Goal: Task Accomplishment & Management: Use online tool/utility

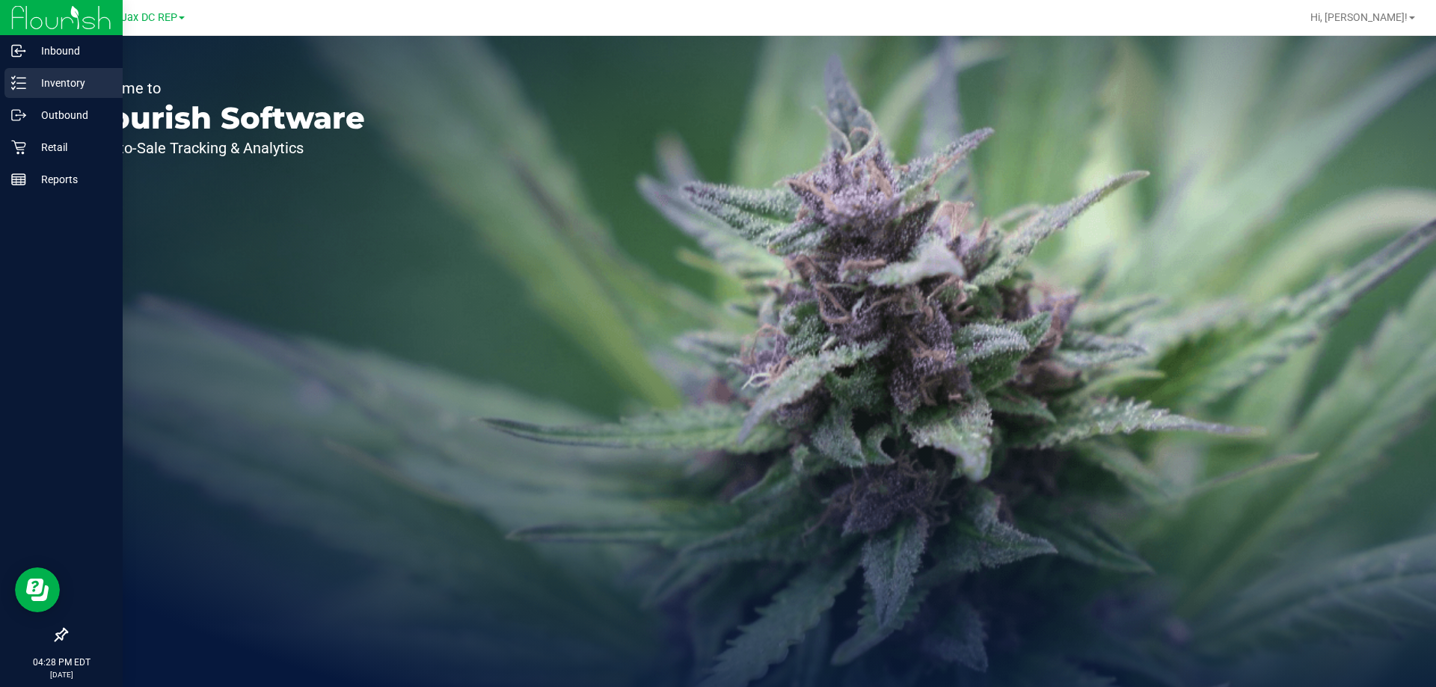
click at [28, 75] on p "Inventory" at bounding box center [71, 83] width 90 height 18
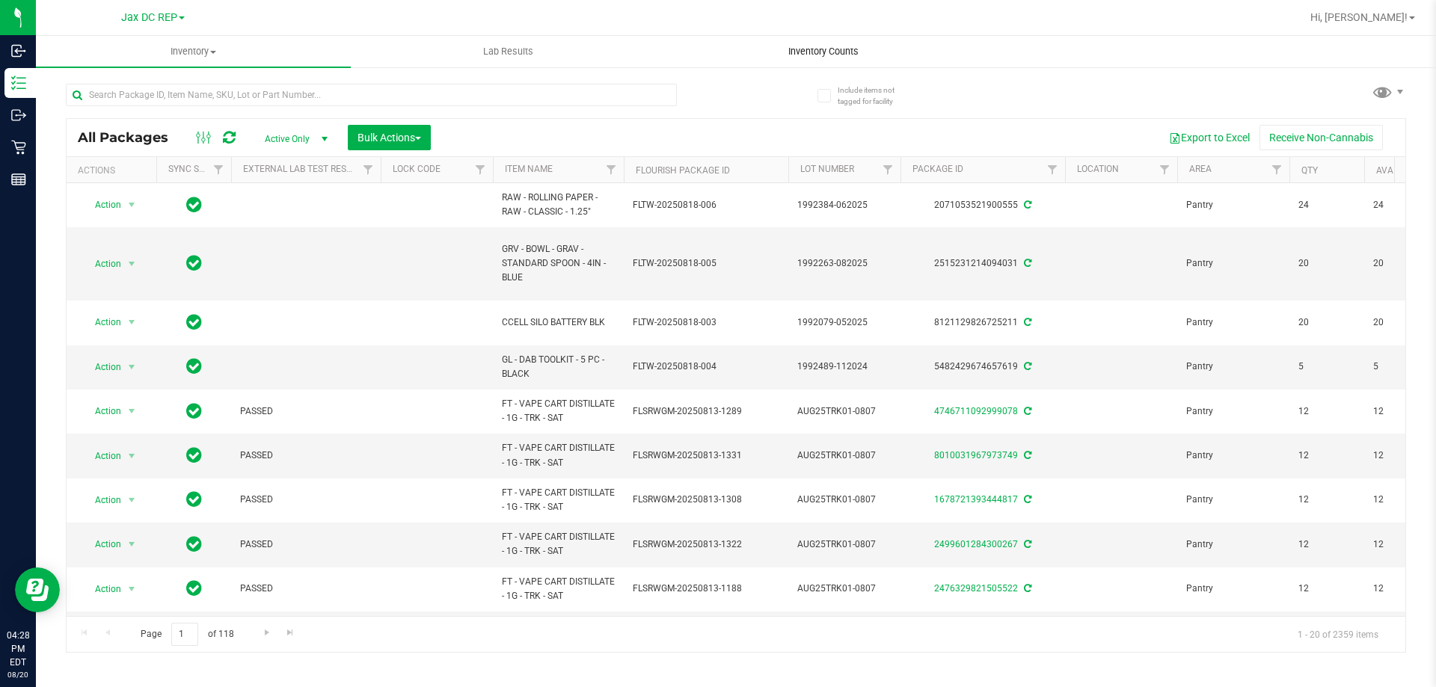
click at [846, 52] on span "Inventory Counts" at bounding box center [823, 51] width 111 height 13
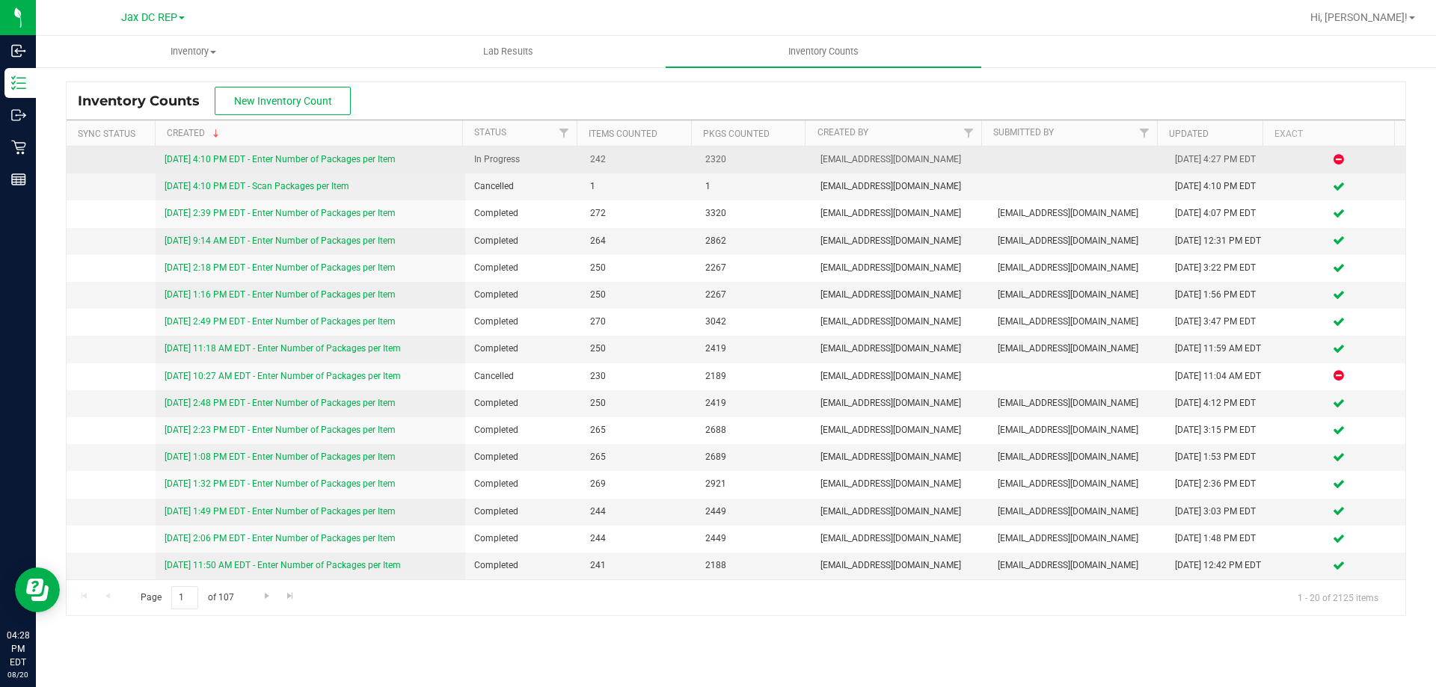
click at [388, 157] on link "[DATE] 4:10 PM EDT - Enter Number of Packages per Item" at bounding box center [280, 159] width 231 height 10
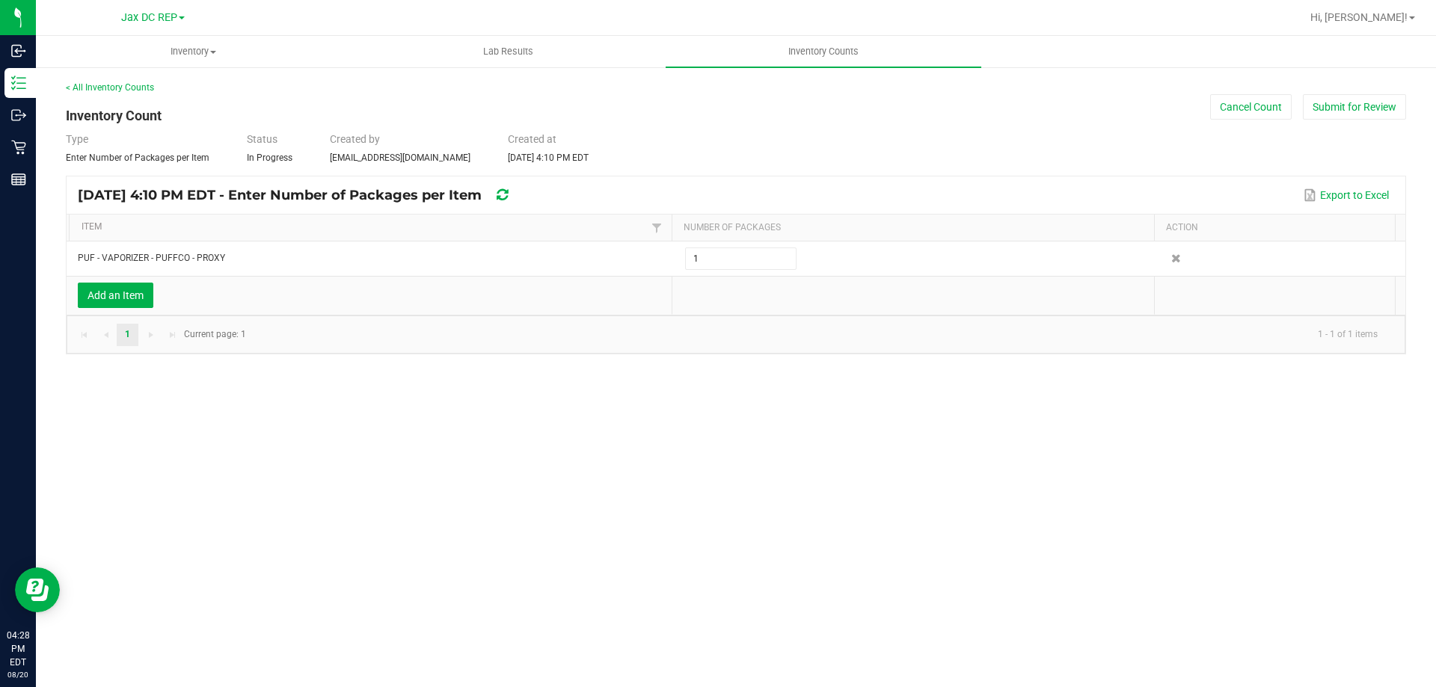
type input "10"
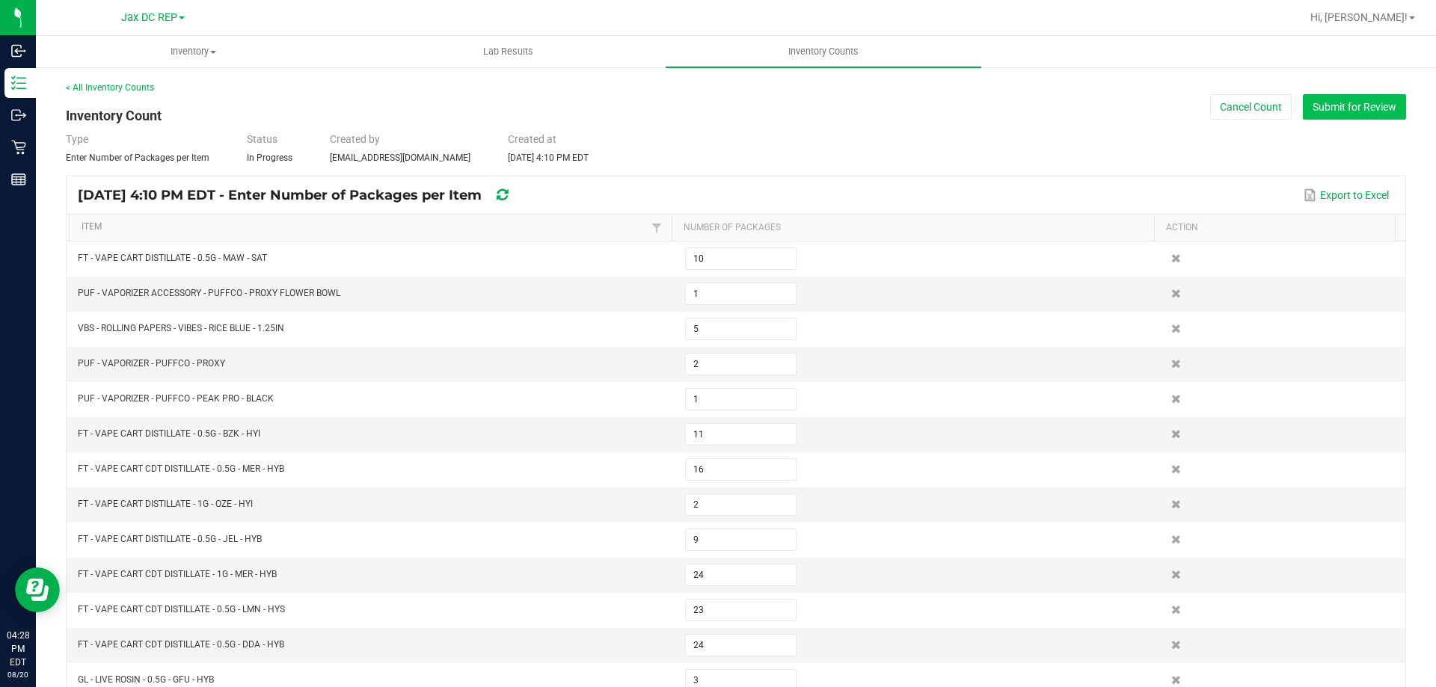
click at [1370, 96] on button "Submit for Review" at bounding box center [1354, 106] width 103 height 25
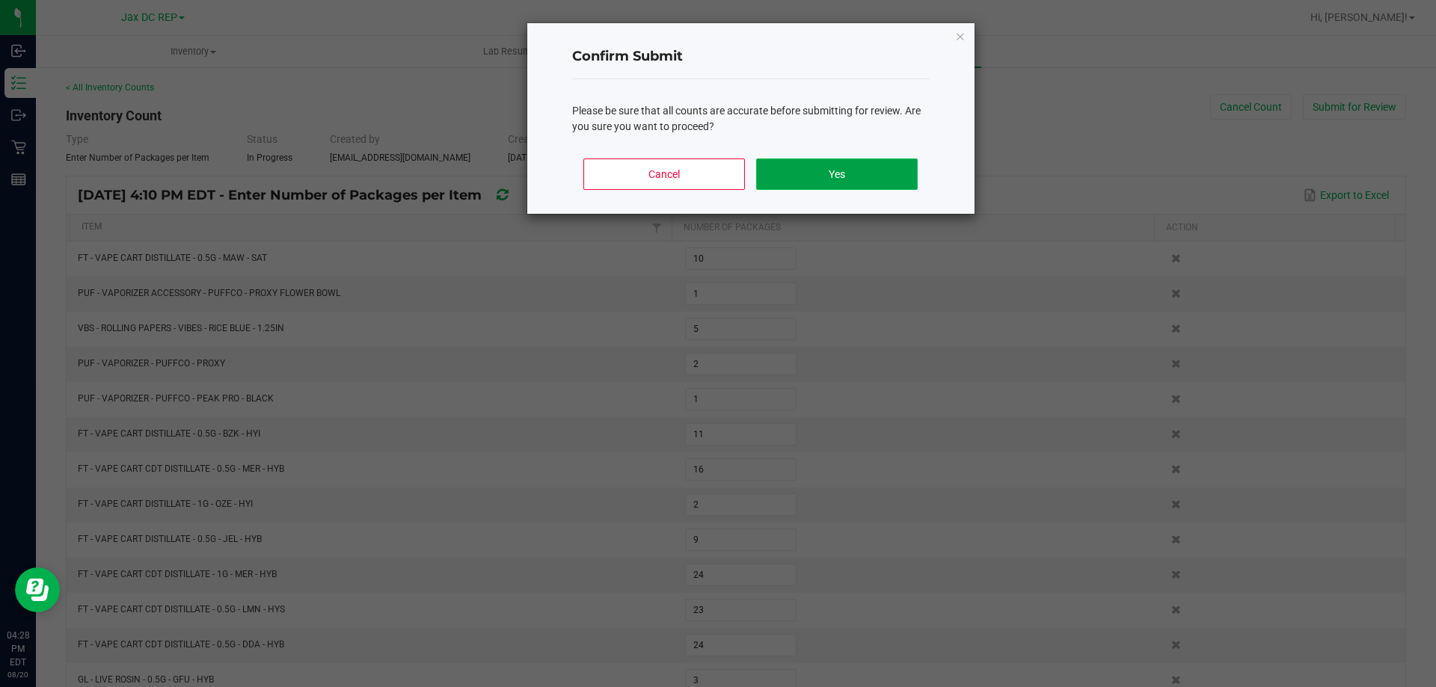
click at [871, 173] on button "Yes" at bounding box center [836, 174] width 161 height 31
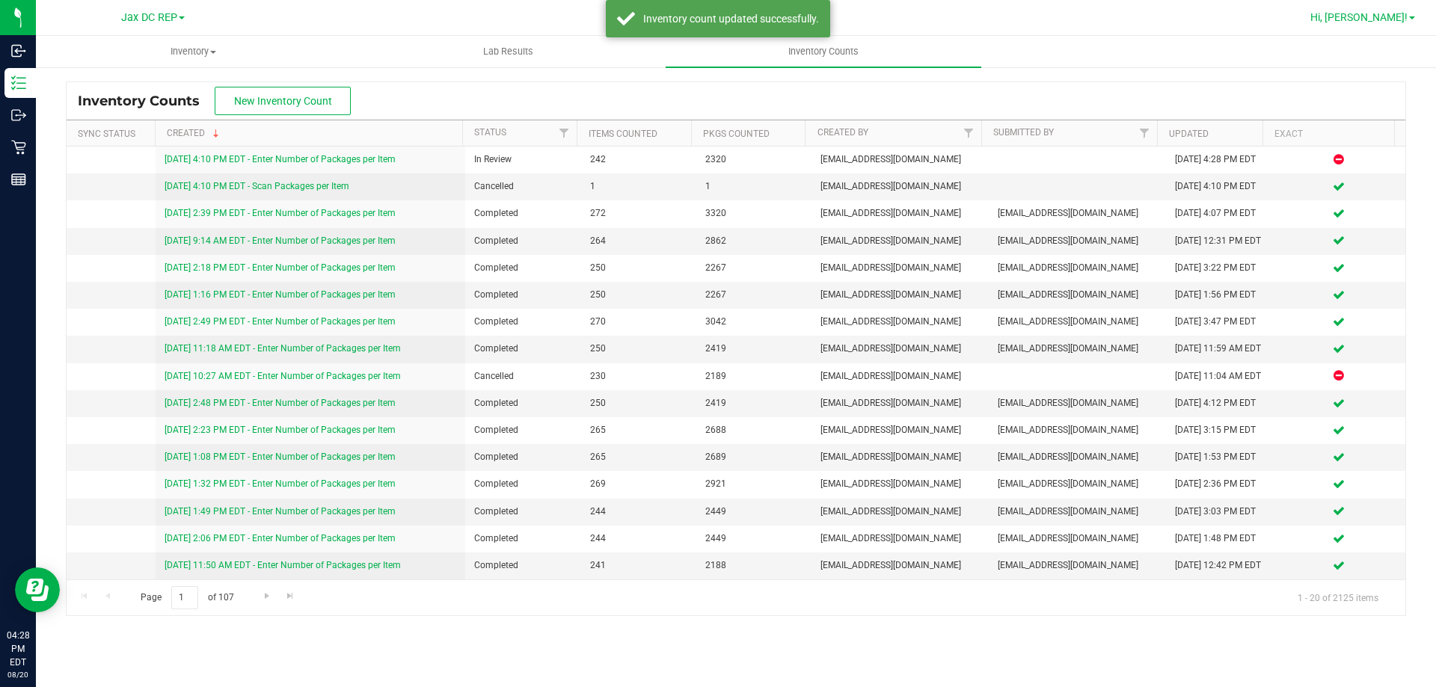
click at [1389, 13] on span "Hi, [PERSON_NAME]!" at bounding box center [1358, 17] width 97 height 12
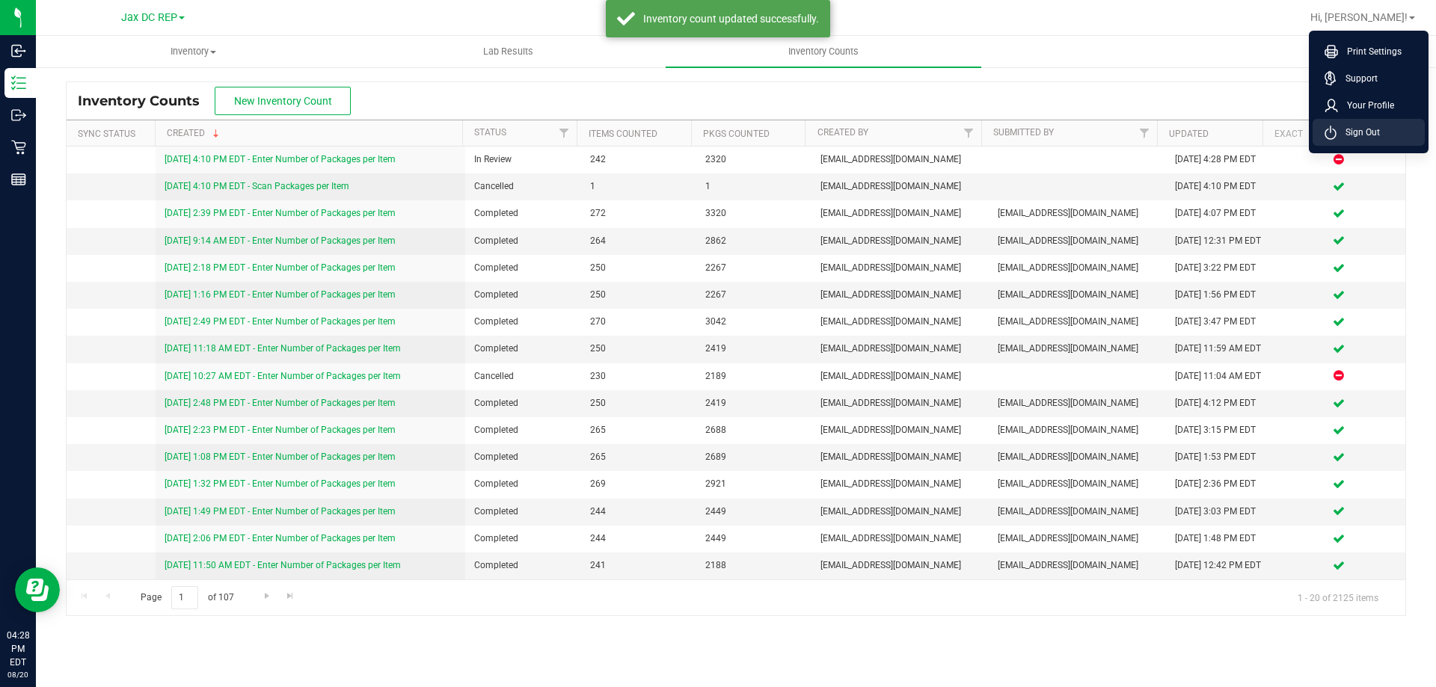
click at [1376, 134] on span "Sign Out" at bounding box center [1358, 132] width 43 height 15
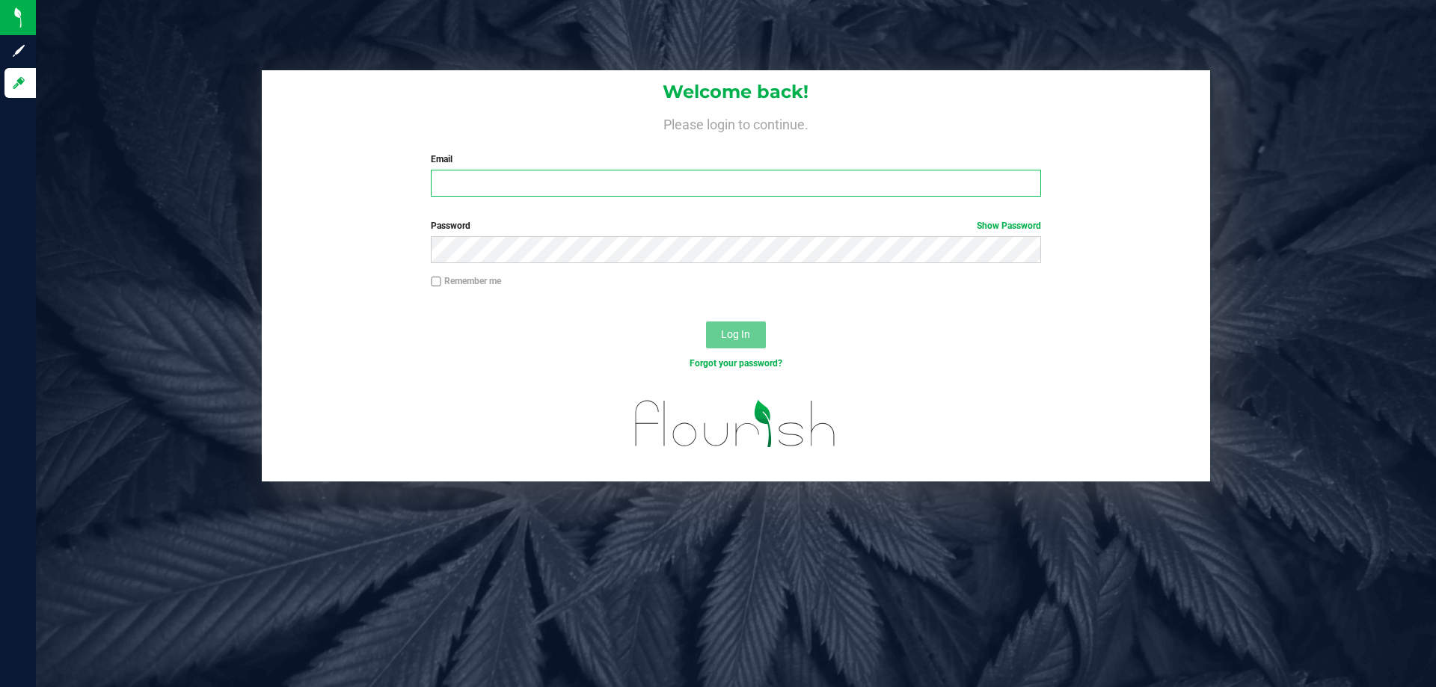
click at [473, 181] on input "Email" at bounding box center [736, 183] width 610 height 27
type input "[EMAIL_ADDRESS][DOMAIN_NAME]"
click at [706, 322] on button "Log In" at bounding box center [736, 335] width 60 height 27
